Goal: Task Accomplishment & Management: Manage account settings

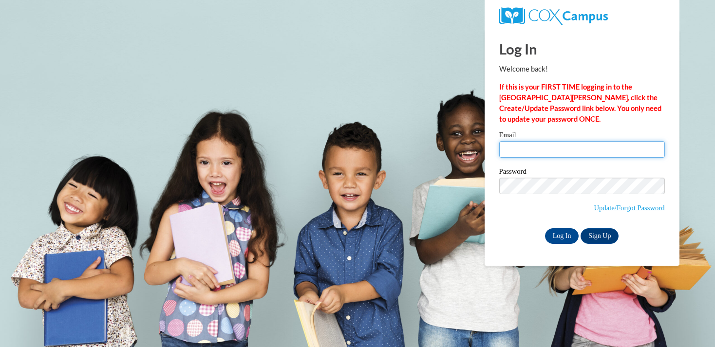
click at [576, 153] on input "Email" at bounding box center [582, 149] width 166 height 17
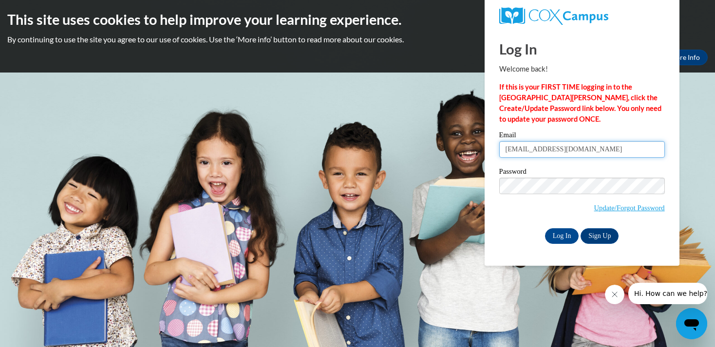
type input "[EMAIL_ADDRESS][DOMAIN_NAME]"
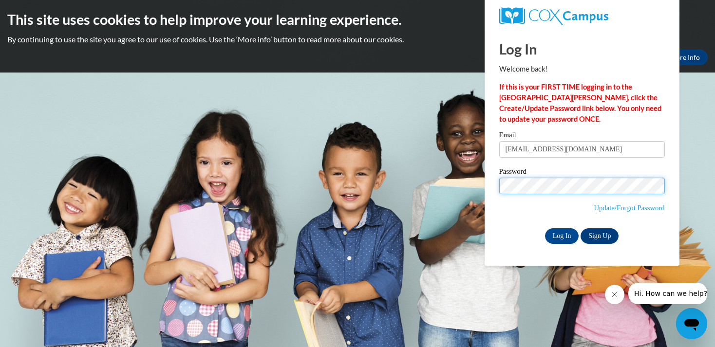
click at [545, 229] on input "Log In" at bounding box center [562, 237] width 34 height 16
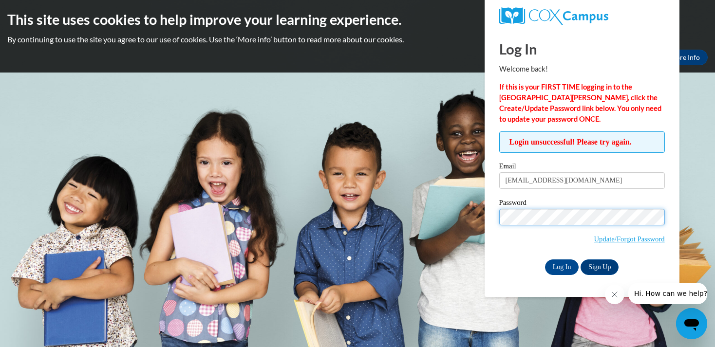
click at [545, 260] on input "Log In" at bounding box center [562, 268] width 34 height 16
click at [634, 241] on link "Update/Forgot Password" at bounding box center [629, 239] width 71 height 8
